Goal: Transaction & Acquisition: Purchase product/service

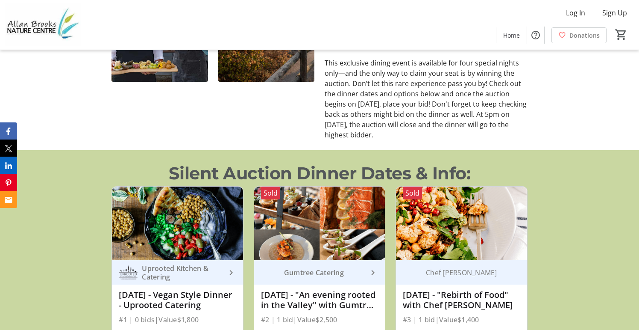
scroll to position [598, 0]
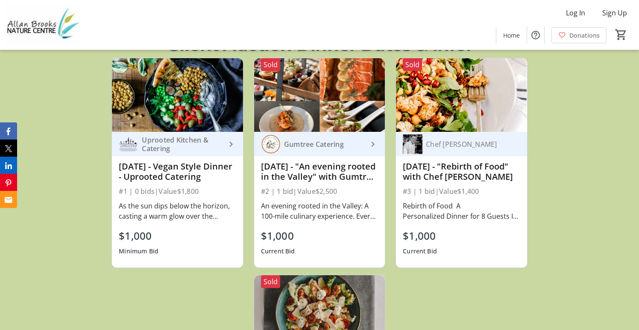
click at [462, 178] on div "August 16th - "Rebirth of Food" with Chef Mathew Morazain" at bounding box center [461, 171] width 117 height 21
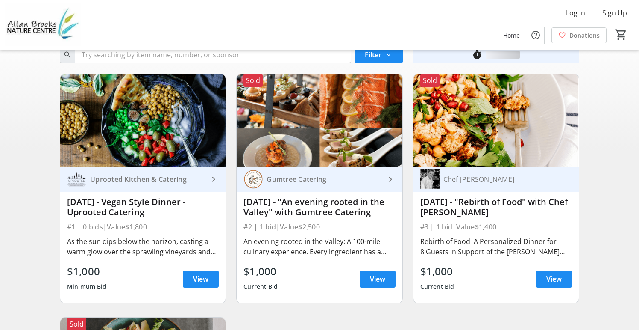
scroll to position [43, 0]
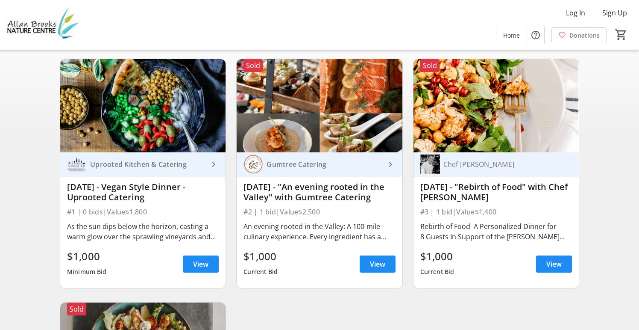
click at [462, 215] on div "#3 | 1 bid | Value $1,400" at bounding box center [497, 212] width 152 height 12
click at [551, 267] on span "View" at bounding box center [554, 264] width 15 height 10
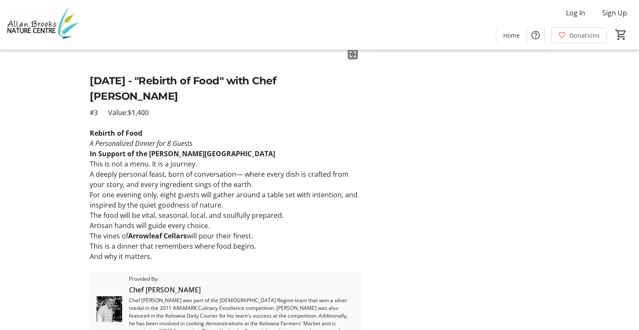
scroll to position [212, 0]
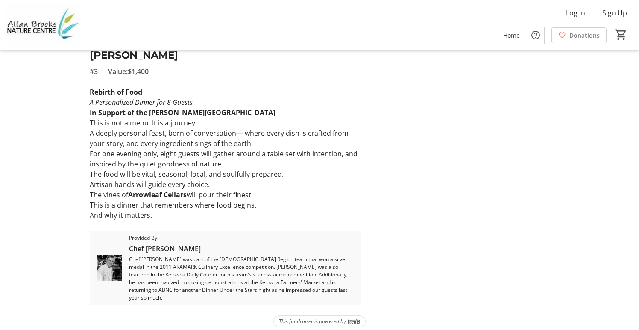
drag, startPoint x: 147, startPoint y: 248, endPoint x: 206, endPoint y: 246, distance: 59.5
click at [206, 246] on span "Chef Mathew Morazain" at bounding box center [242, 248] width 226 height 10
copy span "Mathew Morazain"
